Goal: Check status: Check status

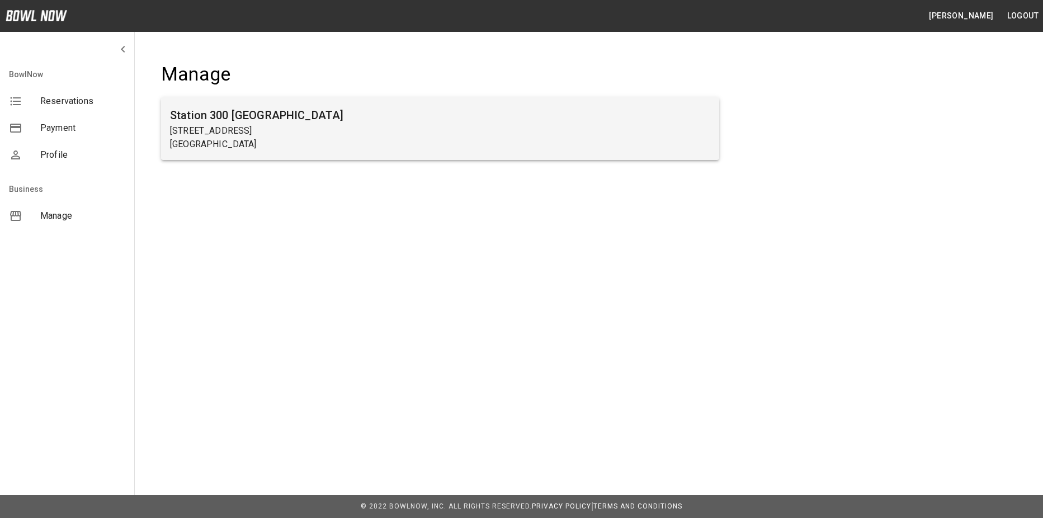
click at [308, 154] on div "Station [GEOGRAPHIC_DATA][STREET_ADDRESS]" at bounding box center [440, 128] width 558 height 63
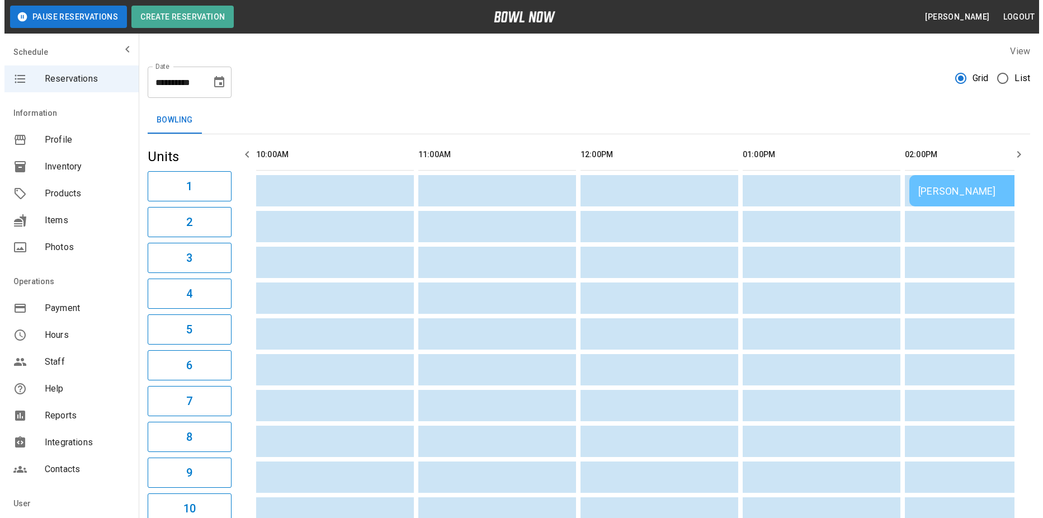
scroll to position [0, 811]
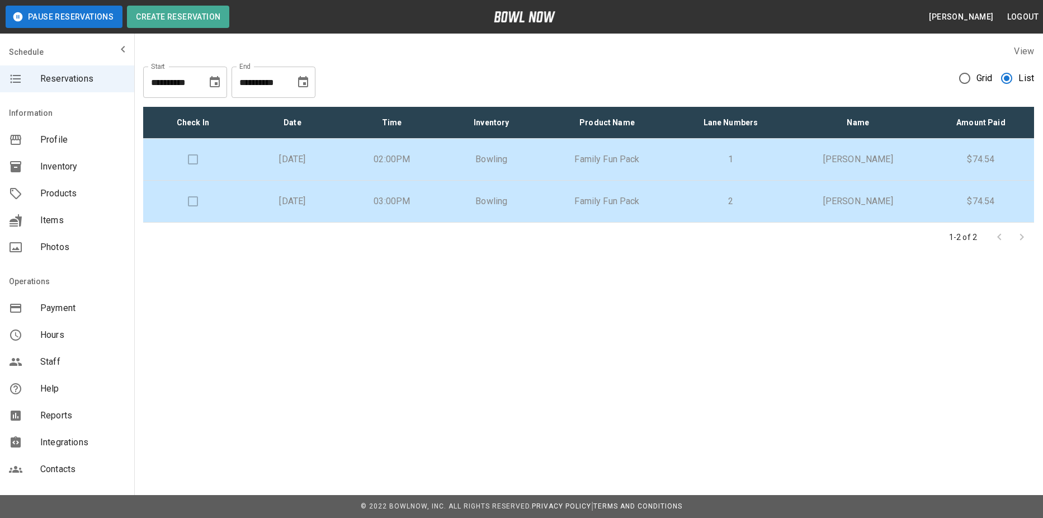
click at [252, 154] on p "[DATE]" at bounding box center [293, 159] width 82 height 13
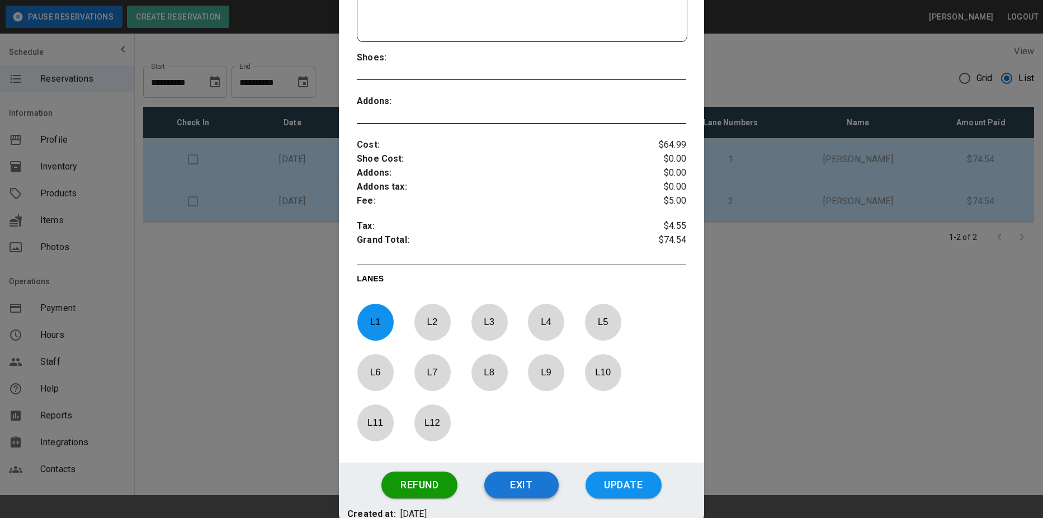
scroll to position [353, 0]
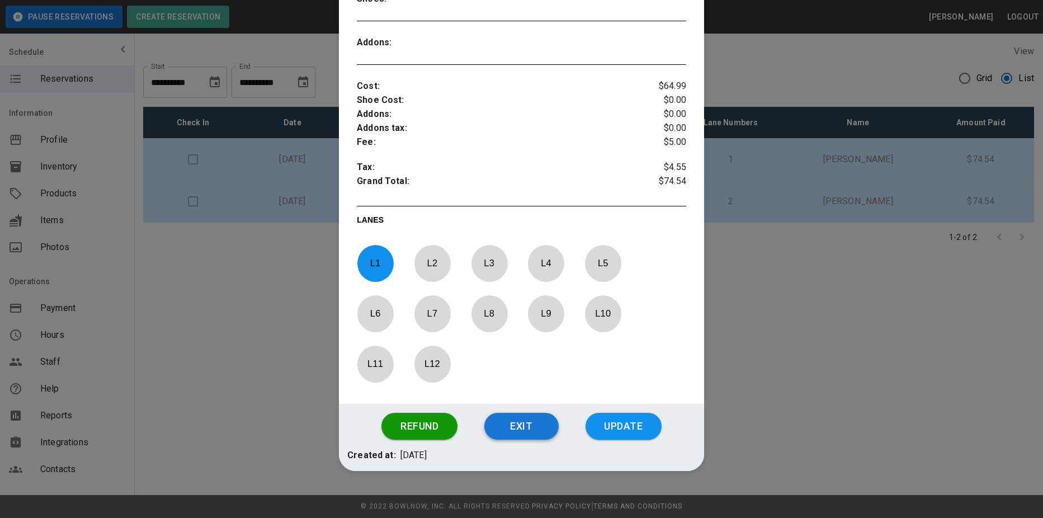
click at [532, 430] on button "Exit" at bounding box center [521, 426] width 74 height 27
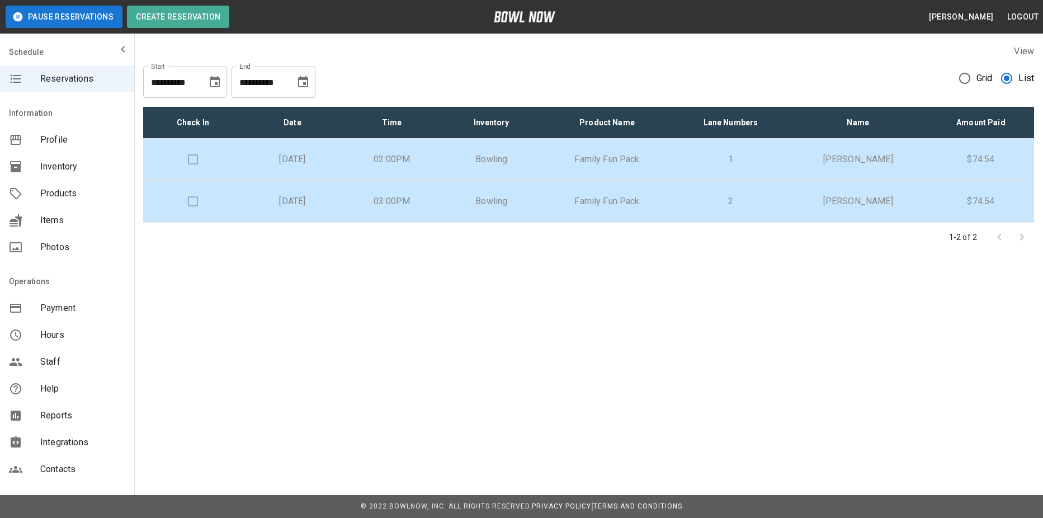
click at [267, 207] on p "[DATE]" at bounding box center [293, 201] width 82 height 13
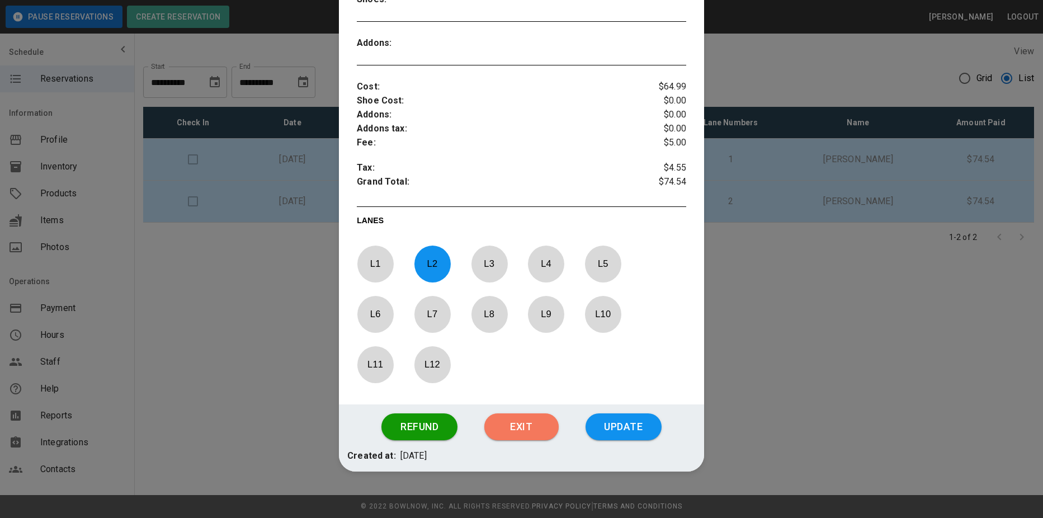
drag, startPoint x: 522, startPoint y: 422, endPoint x: 533, endPoint y: 423, distance: 10.8
click at [523, 422] on button "Exit" at bounding box center [521, 426] width 74 height 27
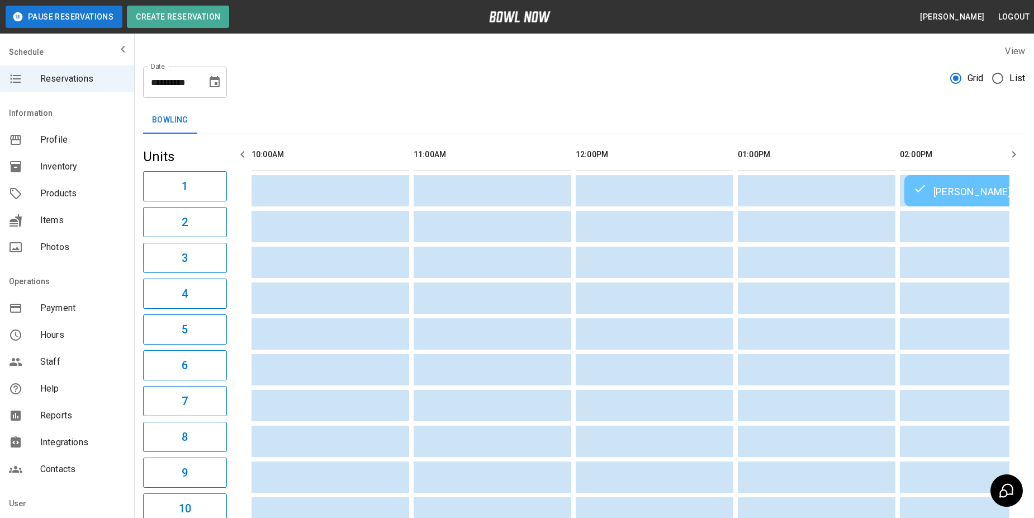
scroll to position [0, 811]
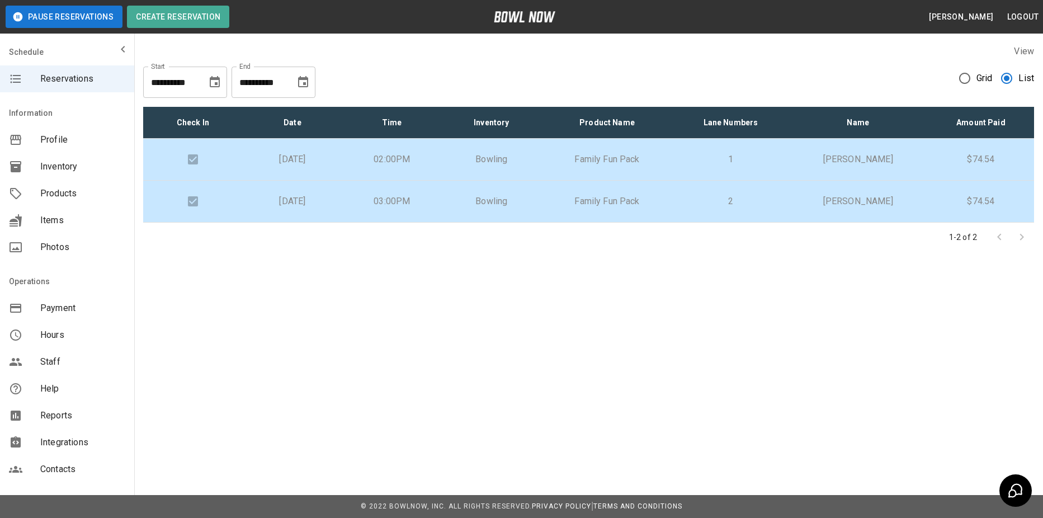
click at [735, 204] on p "2" at bounding box center [730, 201] width 97 height 13
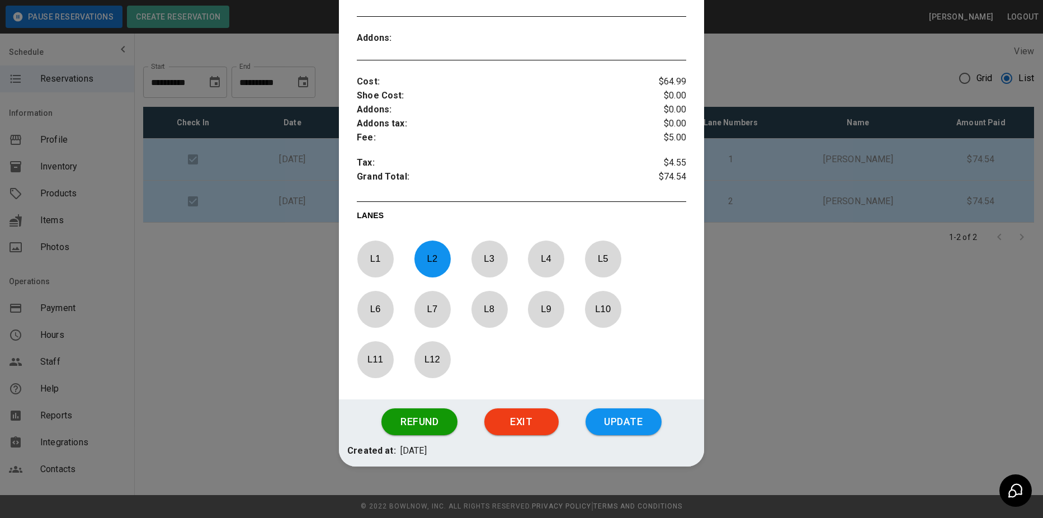
scroll to position [363, 0]
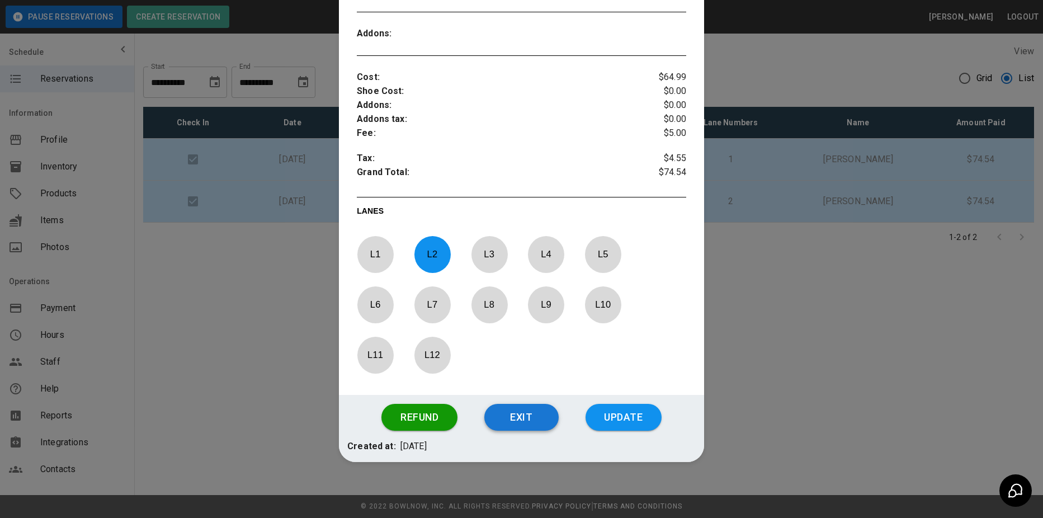
click at [519, 422] on button "Exit" at bounding box center [521, 417] width 74 height 27
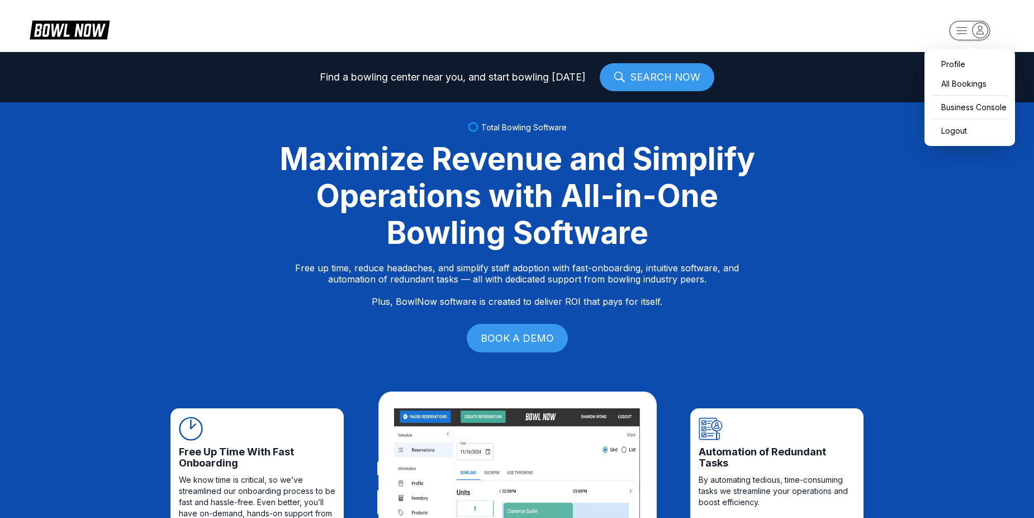
click at [957, 38] on rect "button" at bounding box center [969, 31] width 41 height 20
click at [961, 107] on div "Business Console" at bounding box center [969, 107] width 79 height 20
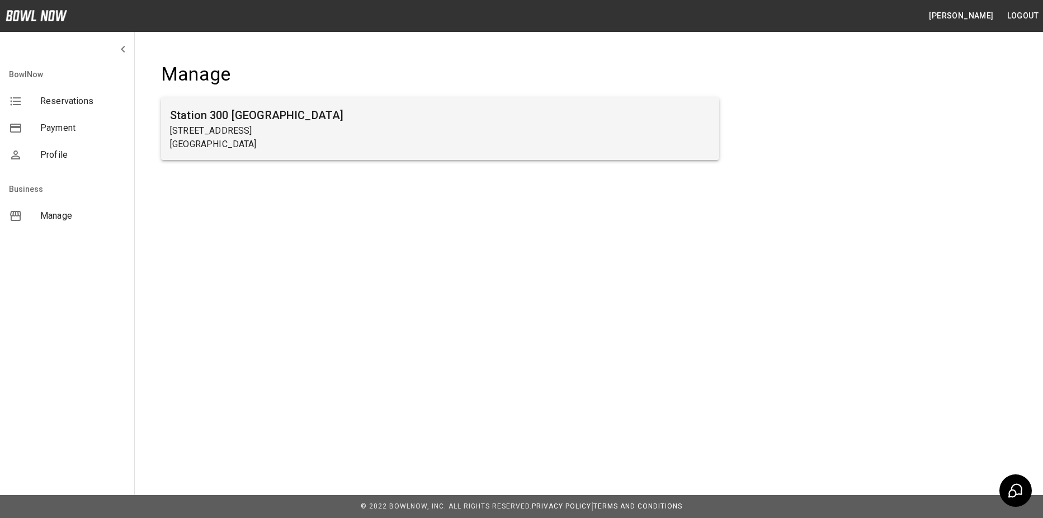
click at [523, 123] on h6 "Station 300 [GEOGRAPHIC_DATA]" at bounding box center [440, 115] width 540 height 18
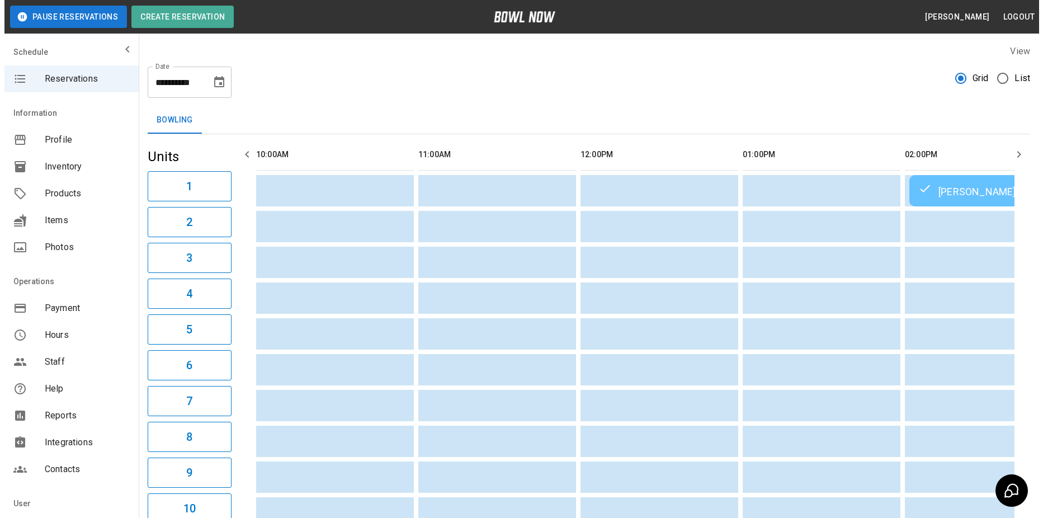
scroll to position [0, 973]
